Goal: Task Accomplishment & Management: Manage account settings

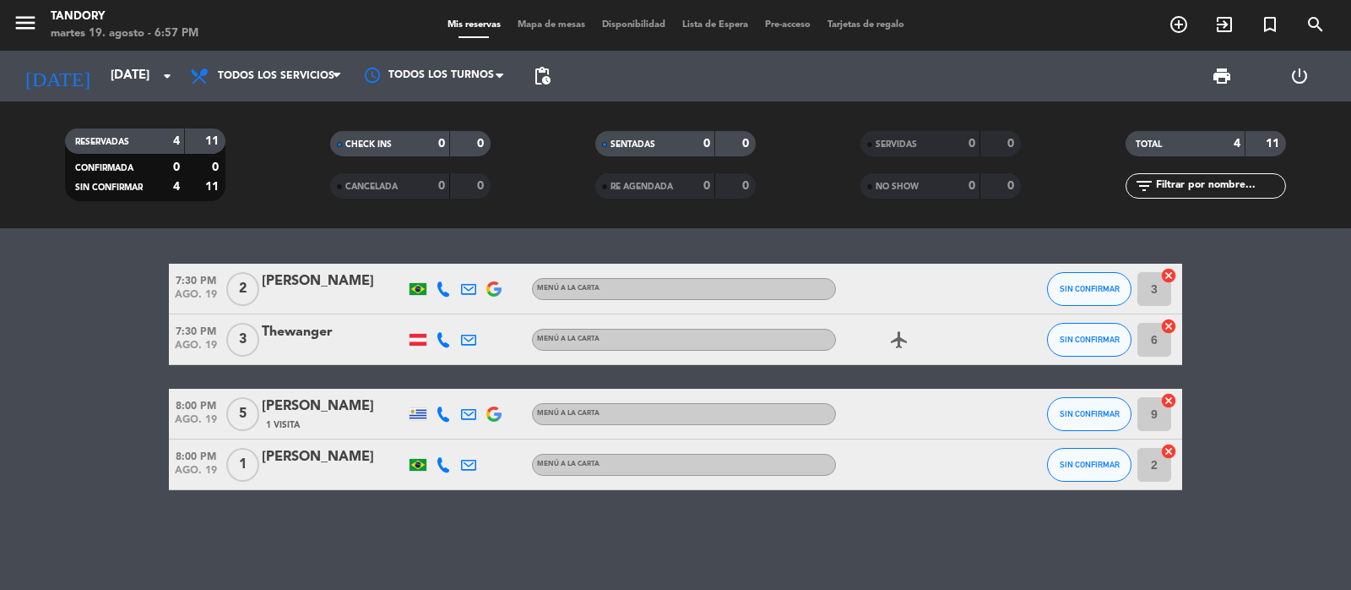
click at [1299, 428] on bookings-row "7:30 PM [DATE] 2 [PERSON_NAME] MENÚ A LA CARTA SIN CONFIRMAR 3 cancel 7:30 PM […" at bounding box center [675, 377] width 1351 height 226
click at [1119, 288] on button "SIN CONFIRMAR" at bounding box center [1089, 289] width 84 height 34
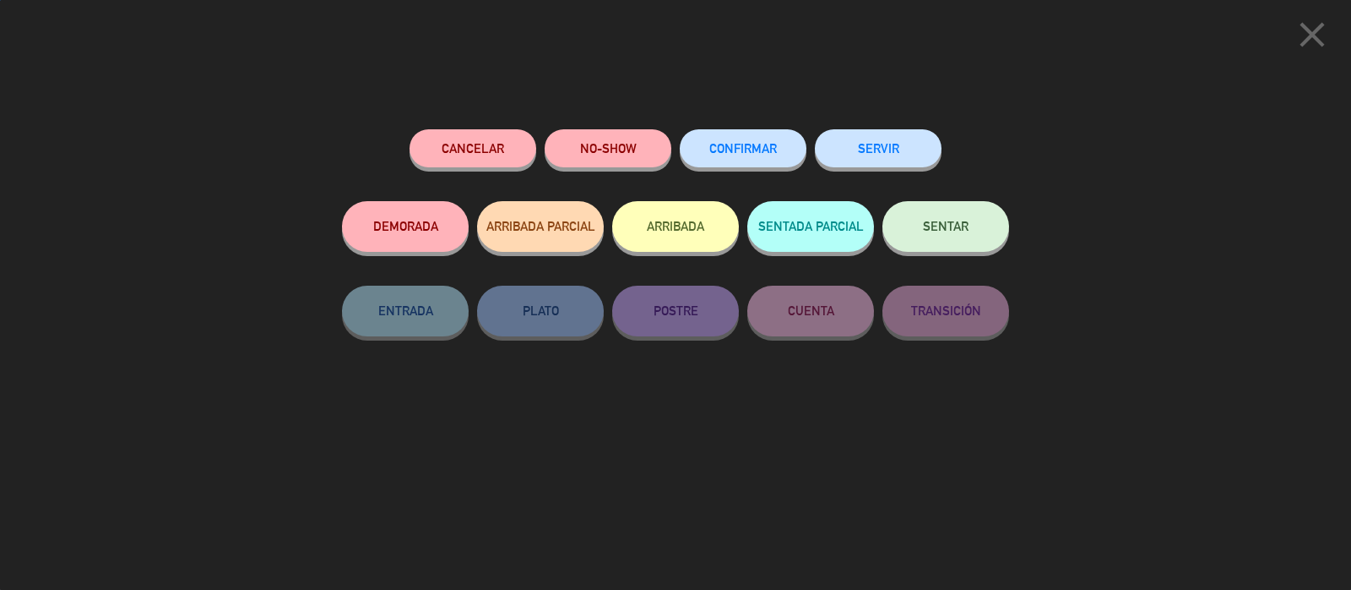
click at [767, 139] on button "CONFIRMAR" at bounding box center [743, 148] width 127 height 38
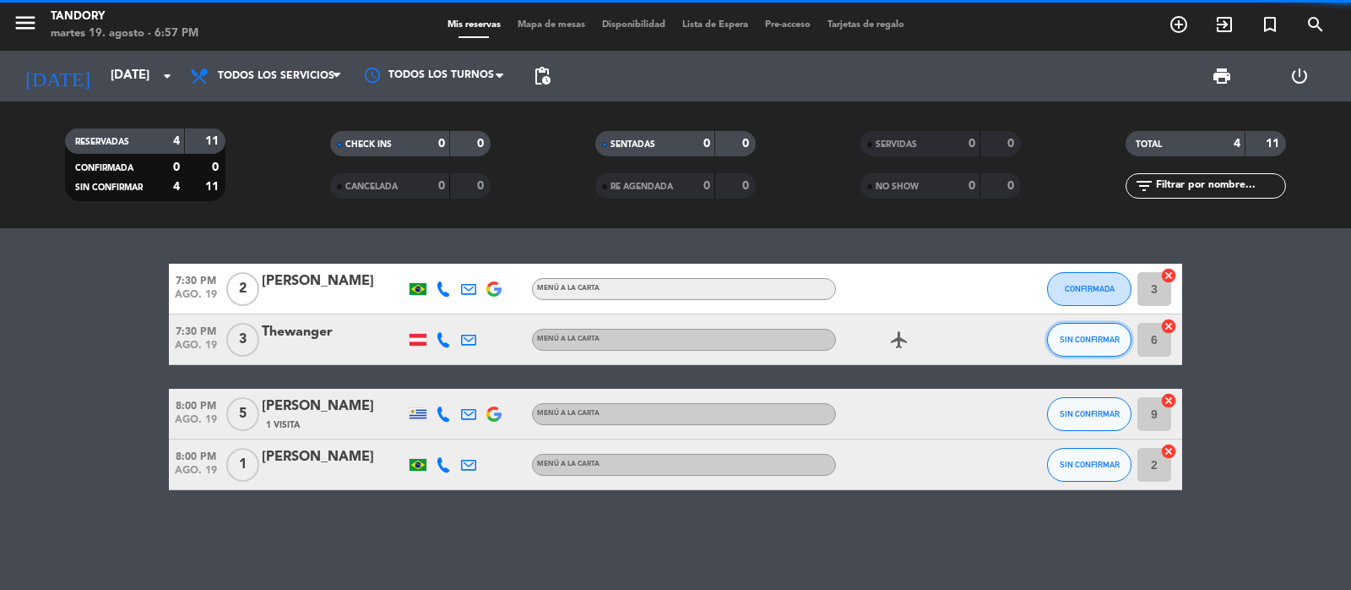
click at [1067, 353] on button "SIN CONFIRMAR" at bounding box center [1089, 340] width 84 height 34
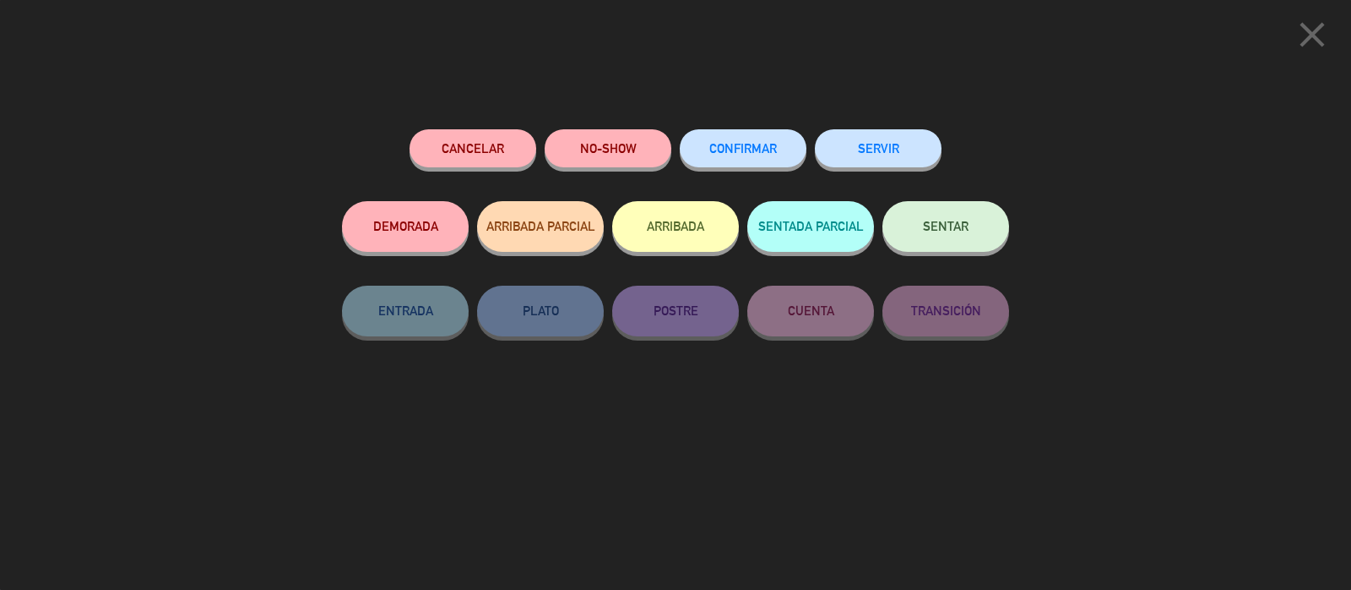
click at [748, 142] on span "CONFIRMAR" at bounding box center [743, 148] width 68 height 14
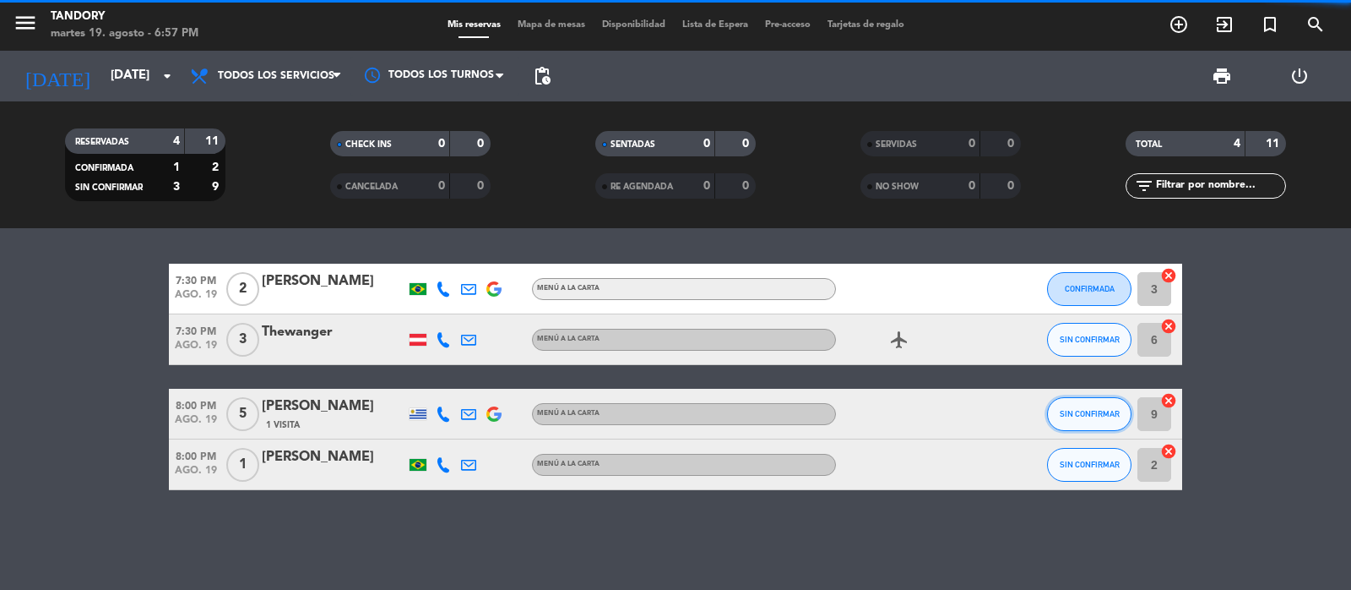
click at [1086, 412] on span "SIN CONFIRMAR" at bounding box center [1090, 413] width 60 height 9
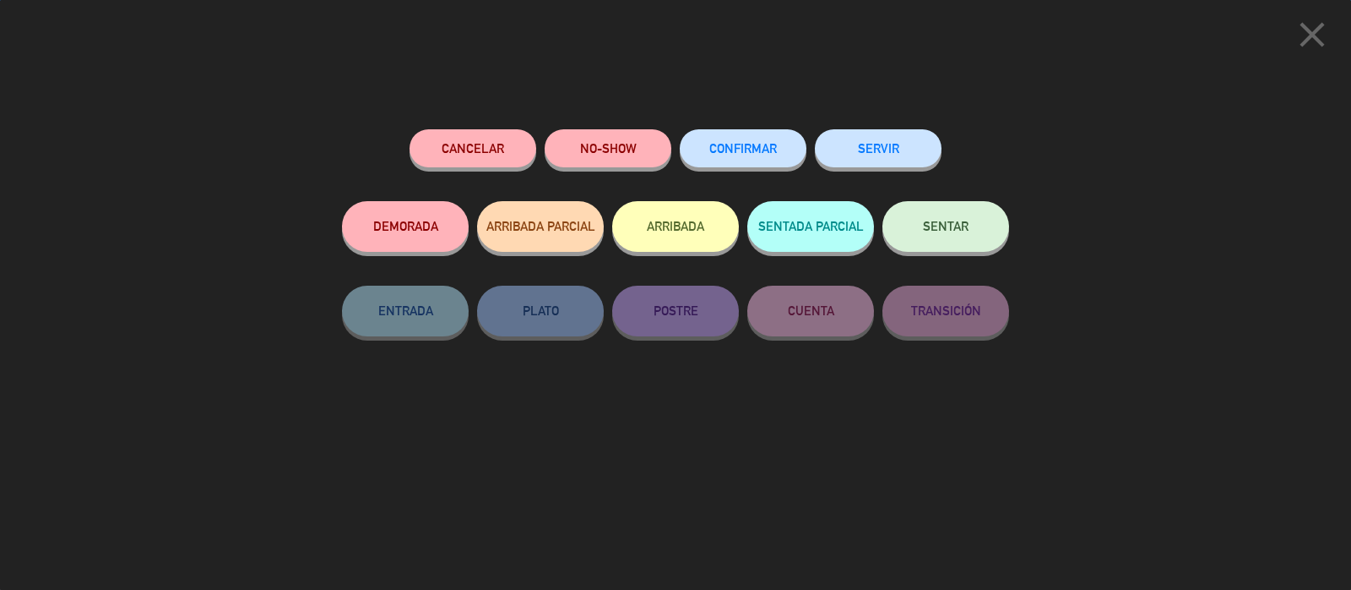
click at [731, 149] on span "CONFIRMAR" at bounding box center [743, 148] width 68 height 14
click at [769, 133] on button "CONFIRMAR" at bounding box center [743, 148] width 127 height 38
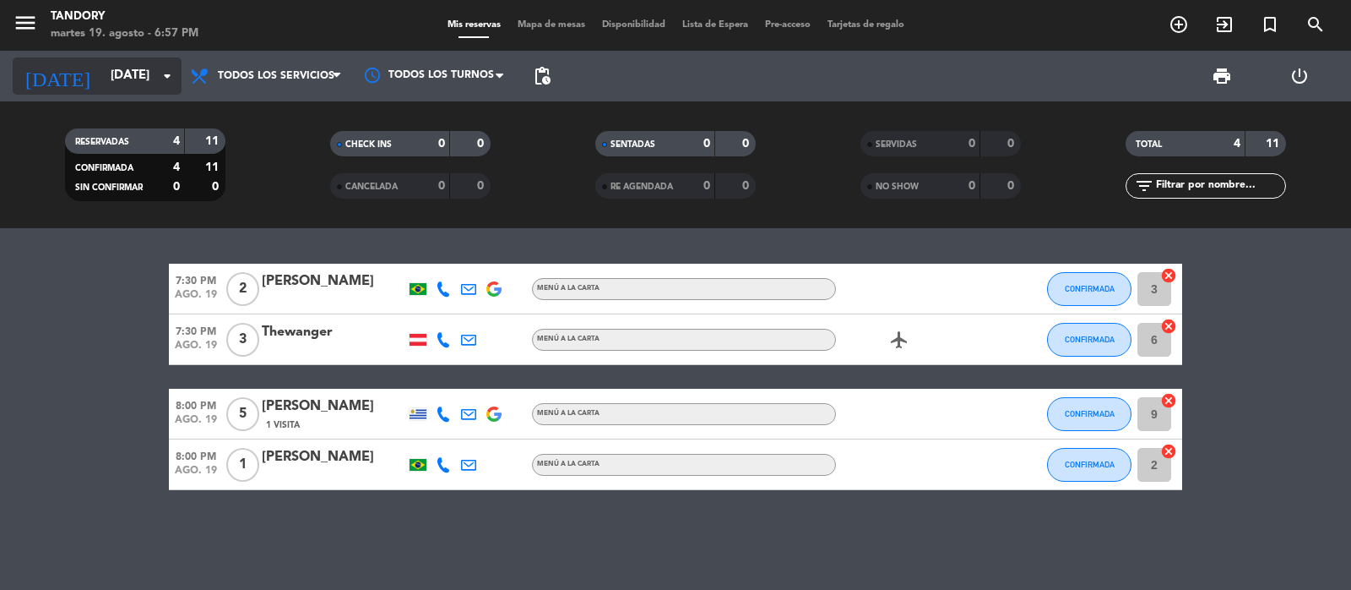
click at [144, 77] on input "[DATE]" at bounding box center [183, 76] width 163 height 32
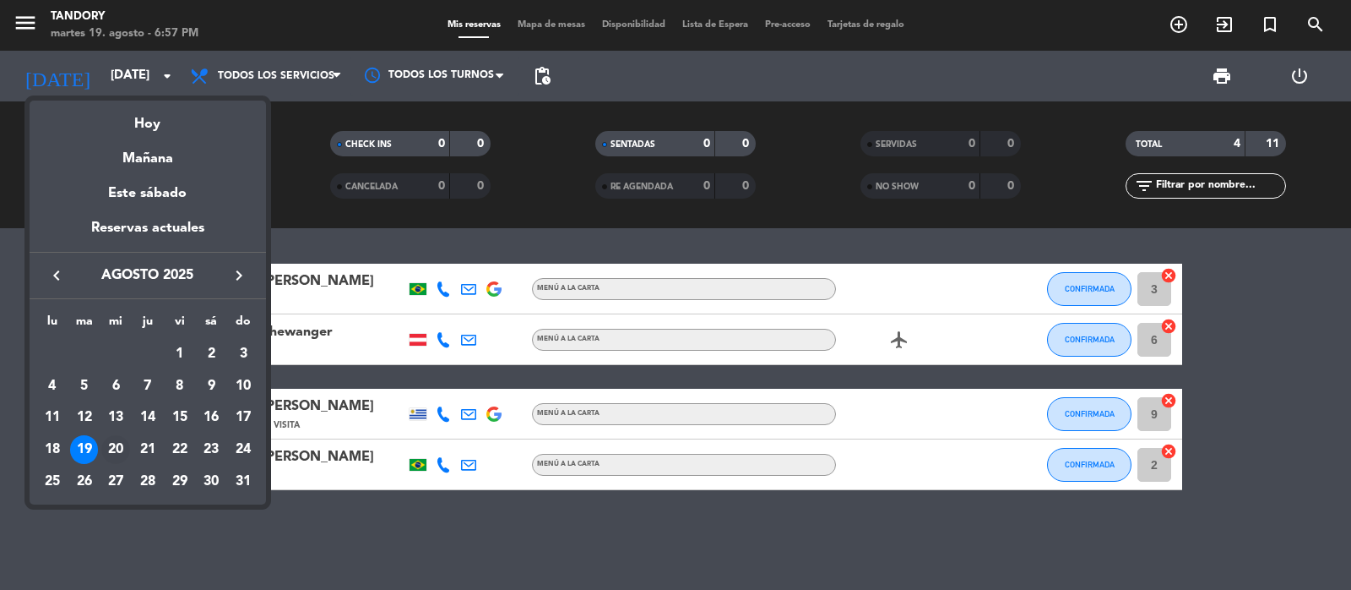
click at [119, 445] on div "20" at bounding box center [115, 449] width 29 height 29
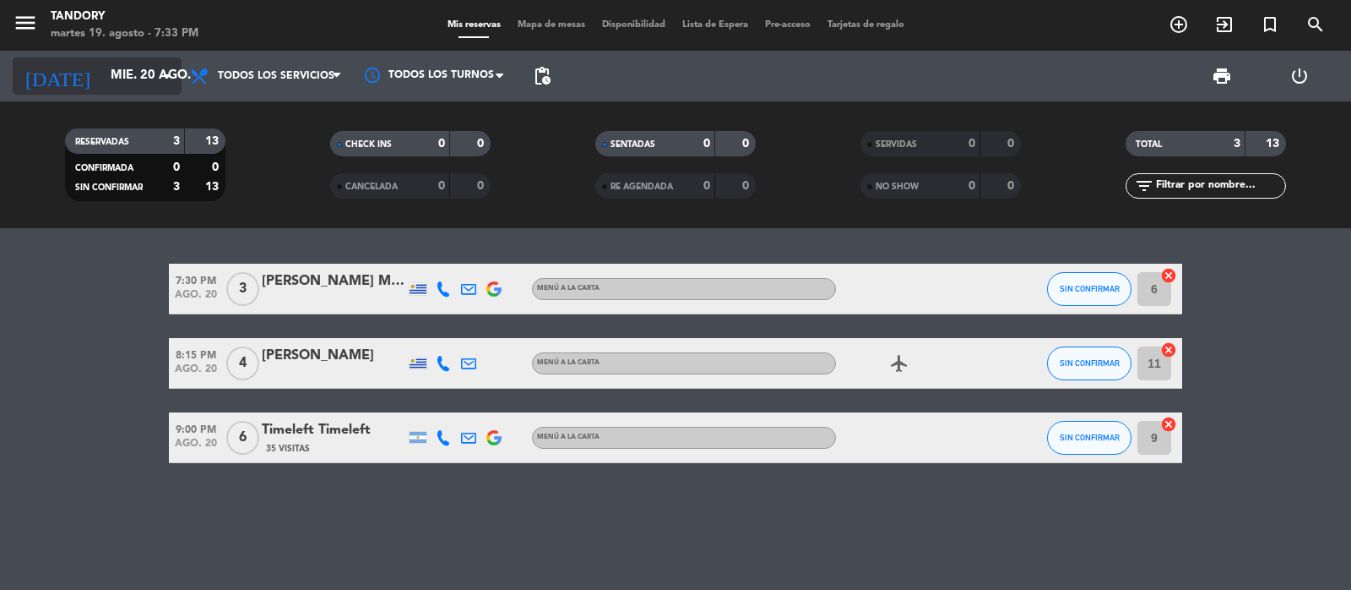
click at [121, 81] on input "mié. 20 ago." at bounding box center [183, 76] width 163 height 32
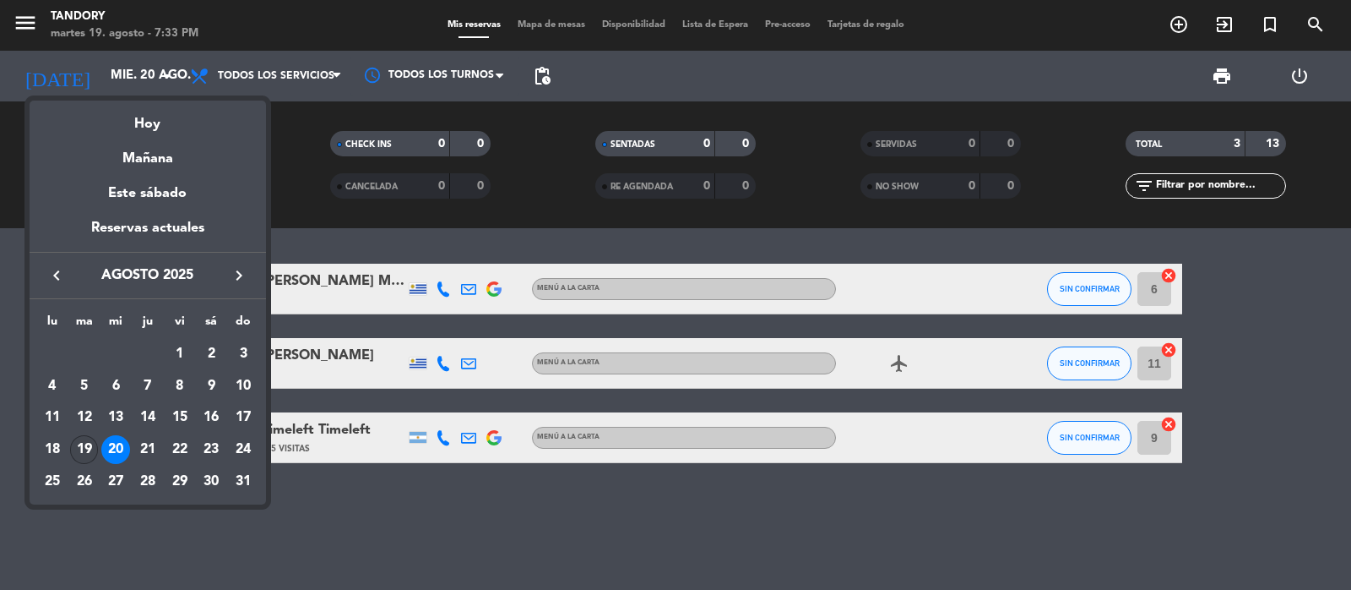
click at [89, 449] on div "19" at bounding box center [84, 449] width 29 height 29
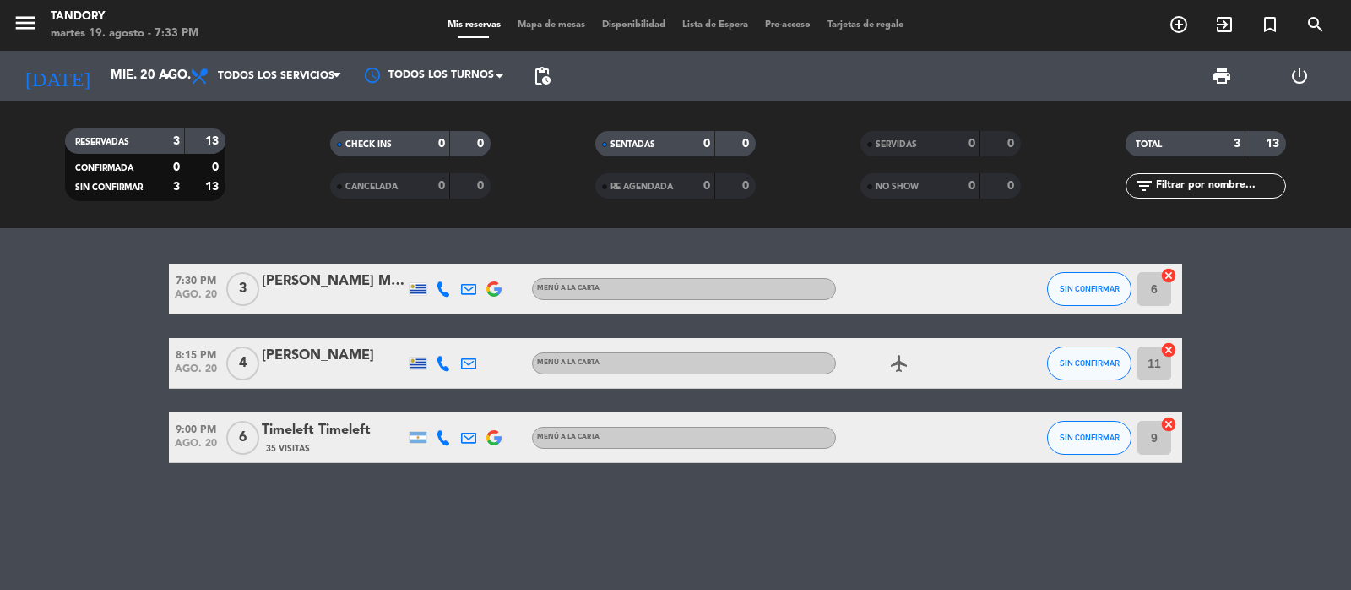
type input "[DATE]"
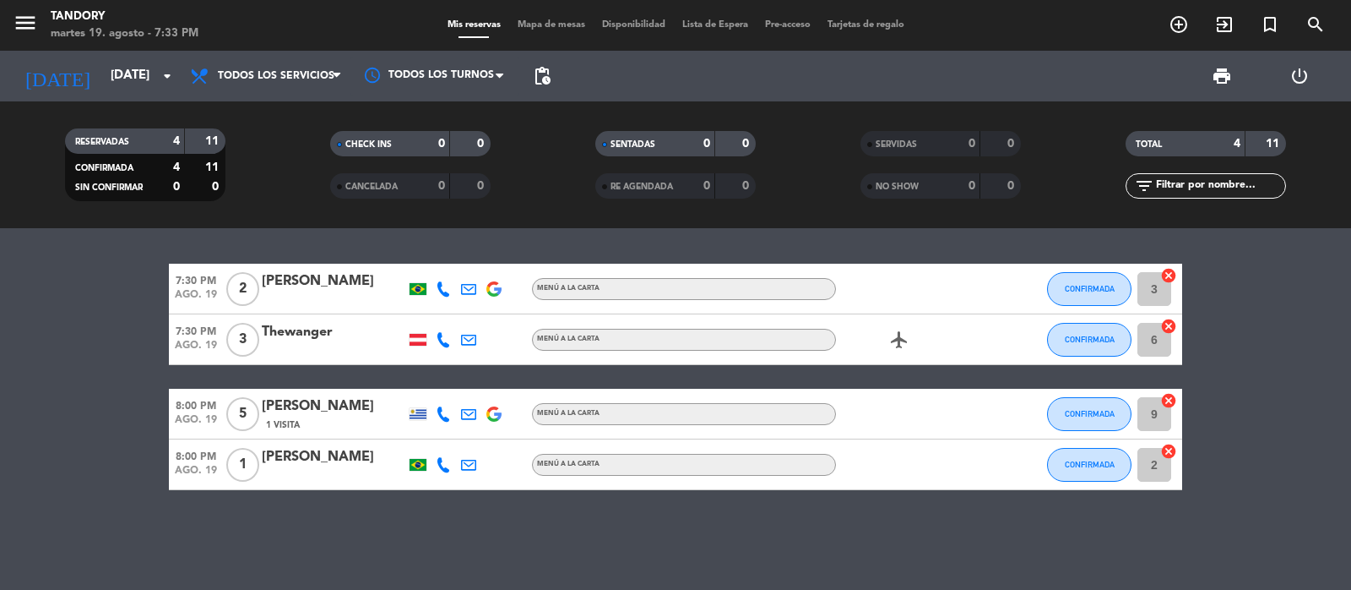
click at [1109, 336] on span "CONFIRMADA" at bounding box center [1090, 338] width 50 height 9
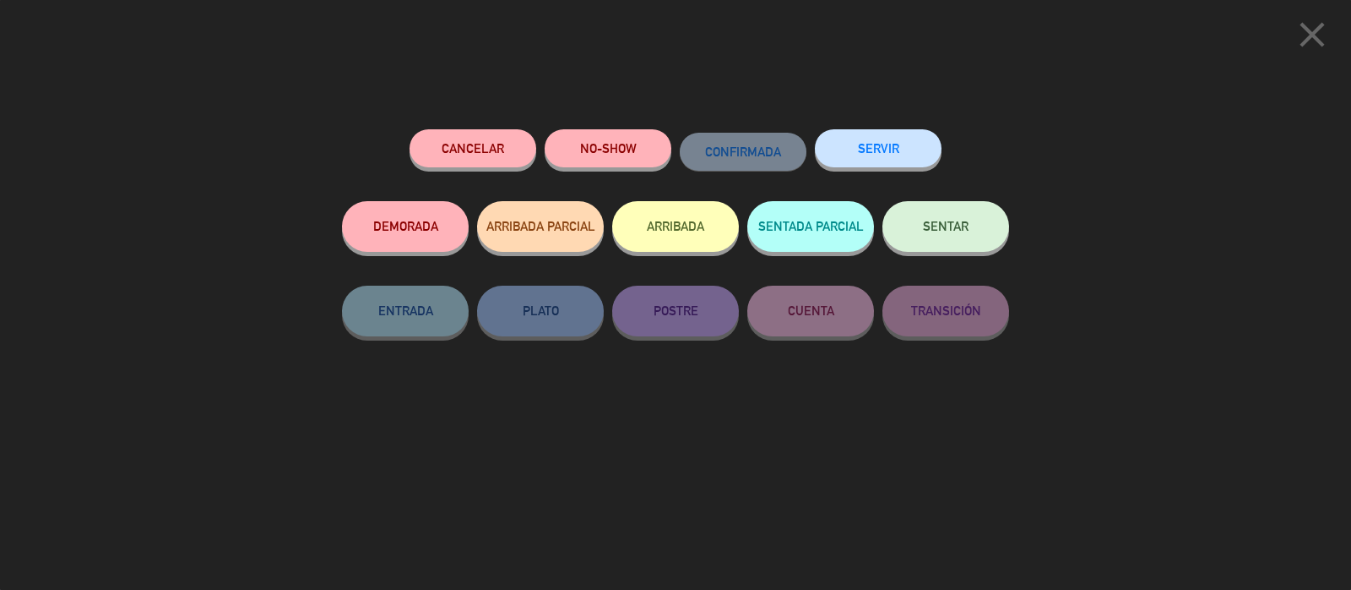
click at [872, 161] on button "SERVIR" at bounding box center [878, 148] width 127 height 38
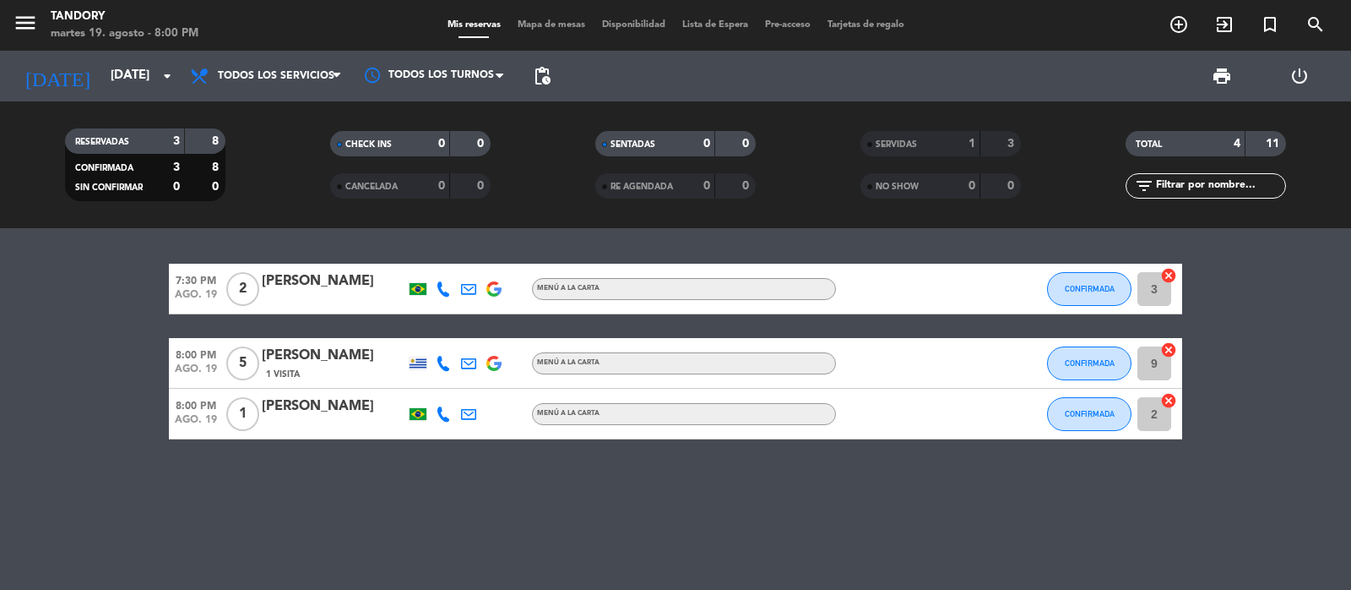
click at [1084, 285] on span "CONFIRMADA" at bounding box center [1090, 288] width 50 height 9
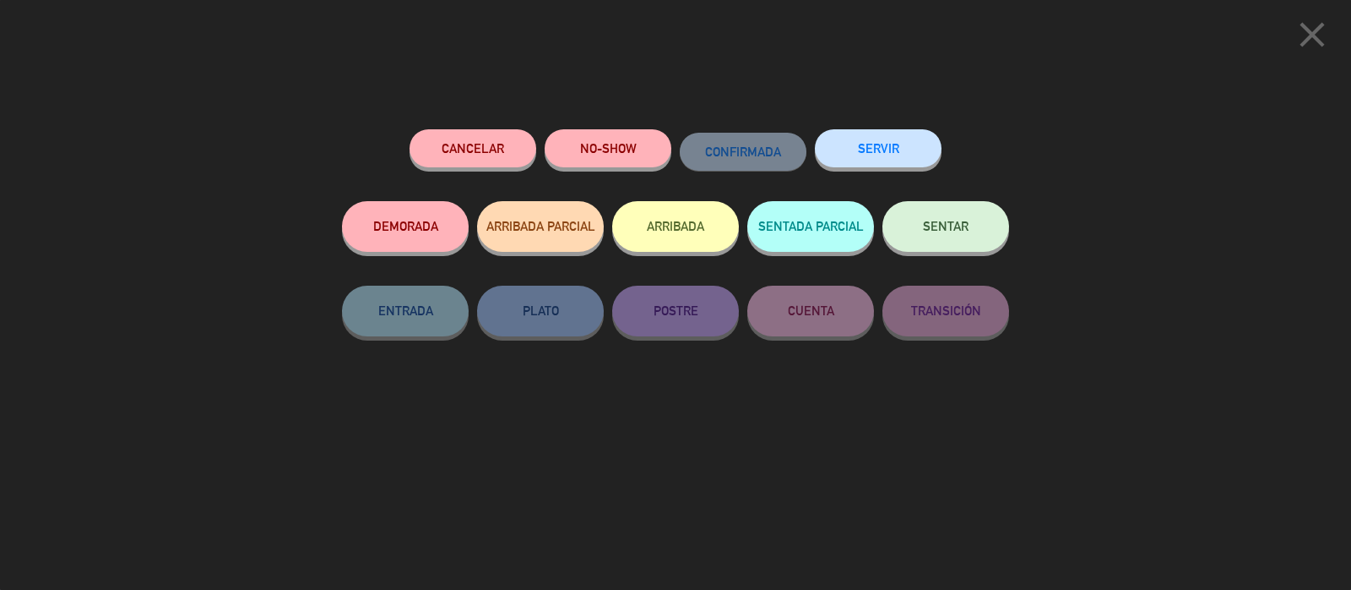
click at [864, 144] on button "SERVIR" at bounding box center [878, 148] width 127 height 38
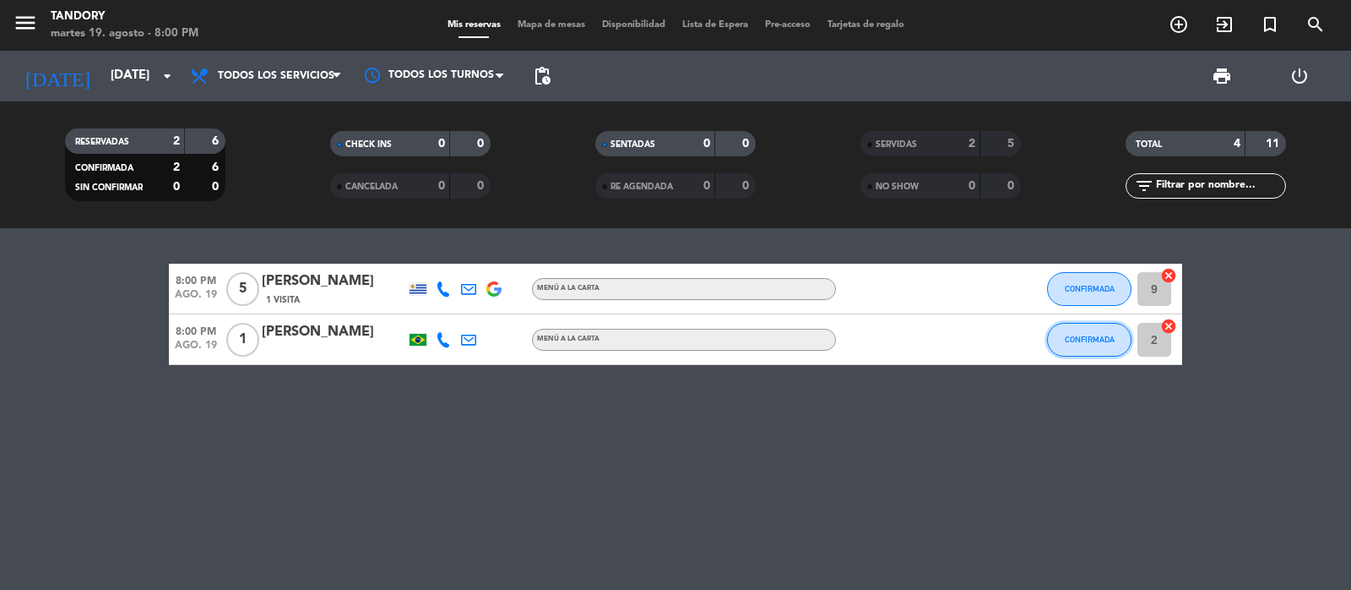
click at [1099, 353] on button "CONFIRMADA" at bounding box center [1089, 340] width 84 height 34
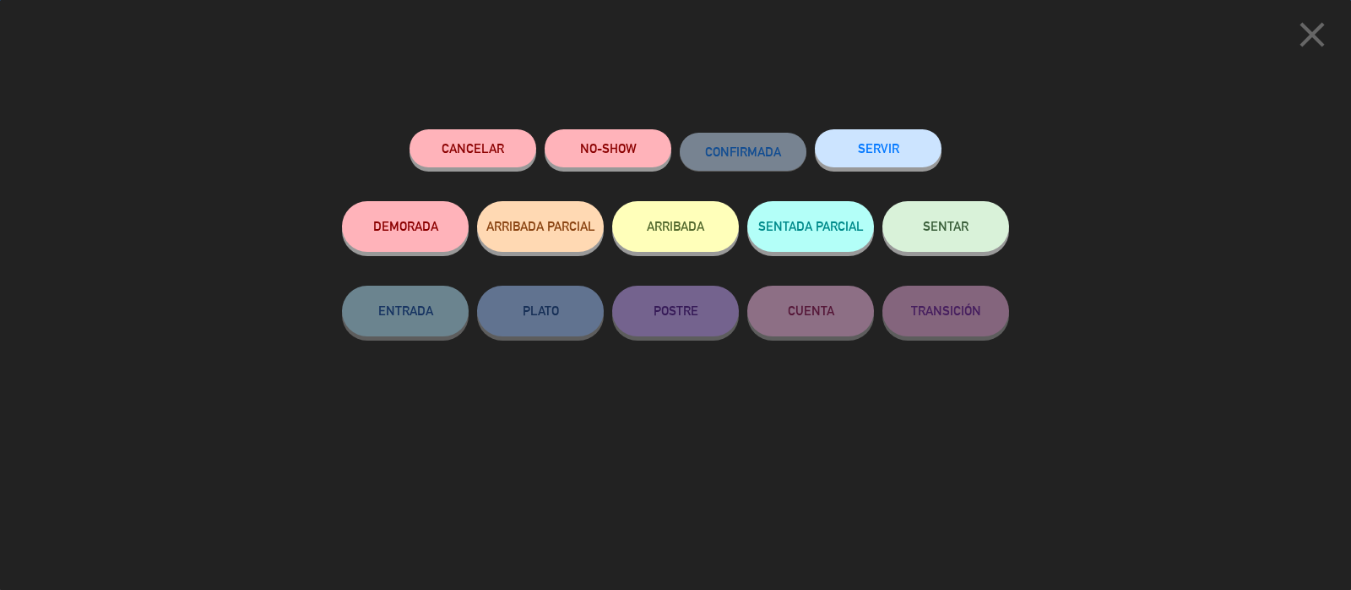
click at [853, 159] on button "SERVIR" at bounding box center [878, 148] width 127 height 38
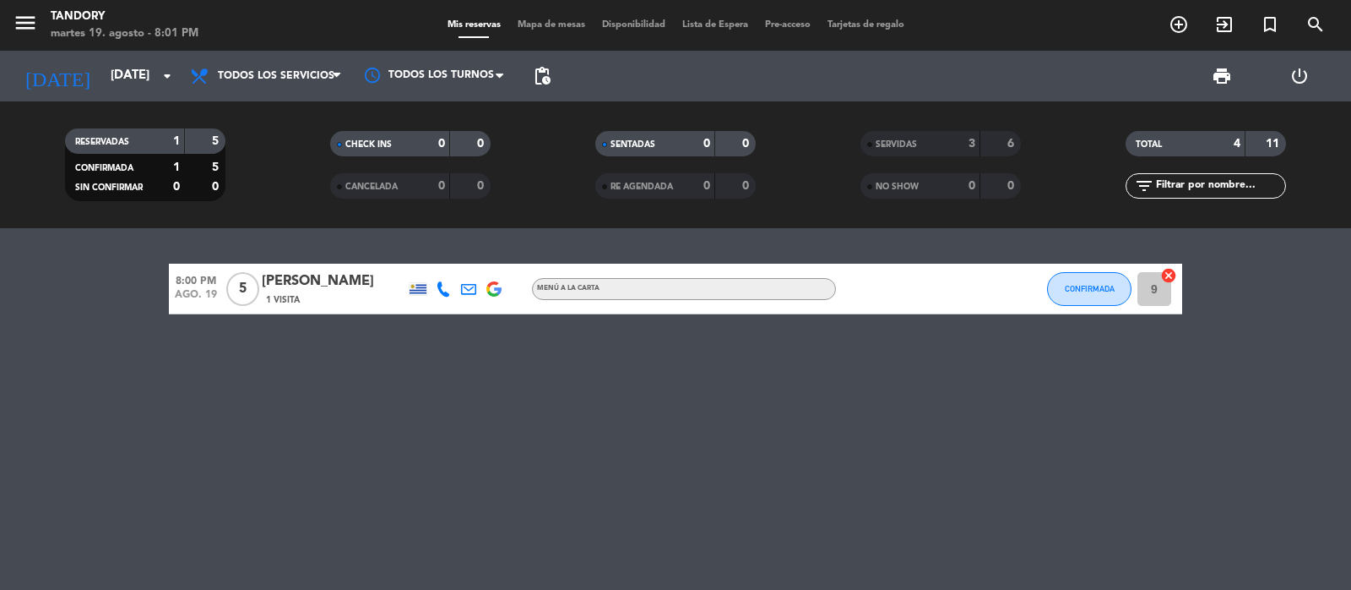
click at [1082, 285] on span "CONFIRMADA" at bounding box center [1090, 288] width 50 height 9
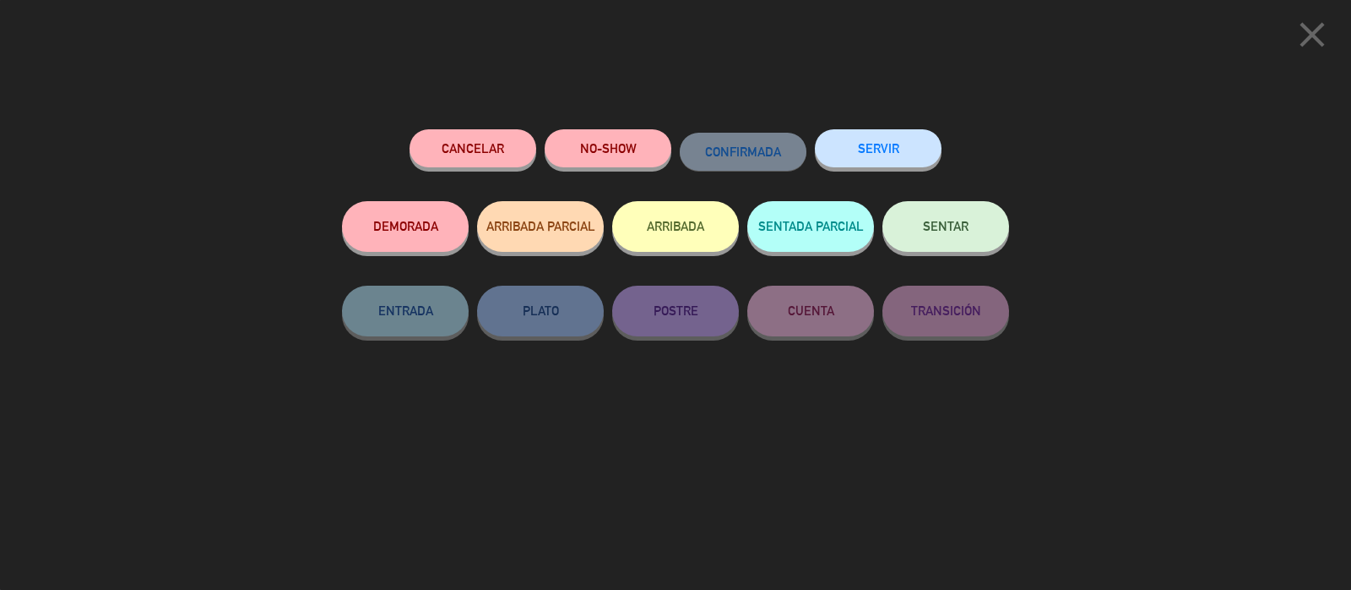
click at [872, 148] on button "SERVIR" at bounding box center [878, 148] width 127 height 38
